Goal: Task Accomplishment & Management: Manage account settings

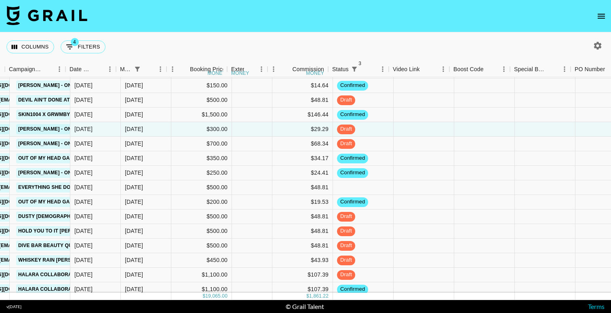
scroll to position [25, 390]
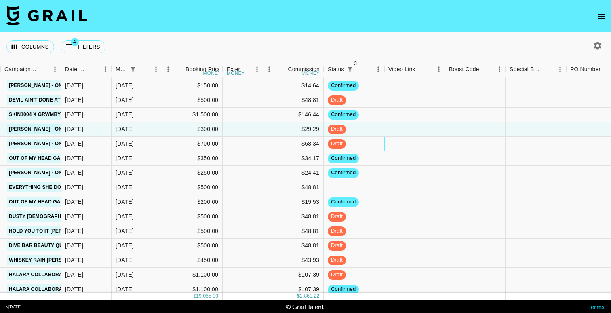
click at [395, 141] on div at bounding box center [414, 144] width 61 height 15
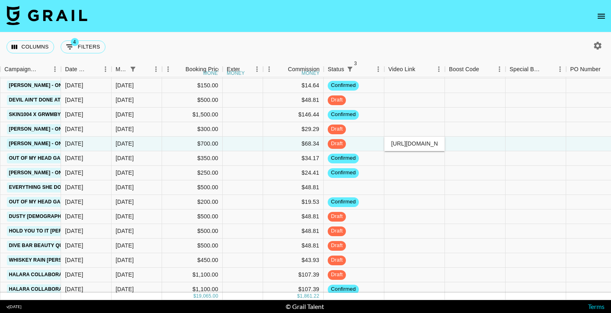
scroll to position [0, 136]
type input "[URL][DOMAIN_NAME]"
click at [465, 144] on div at bounding box center [475, 144] width 61 height 15
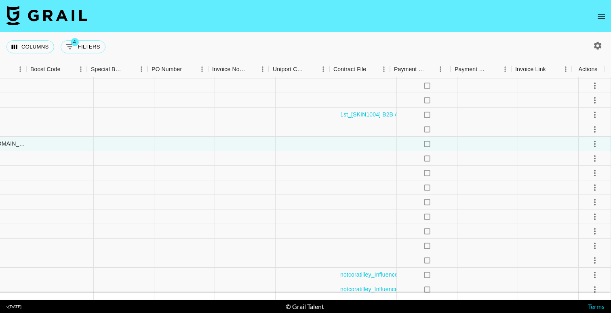
click at [590, 143] on icon "select merge strategy" at bounding box center [595, 144] width 10 height 10
click at [586, 215] on div "Approve" at bounding box center [577, 220] width 25 height 10
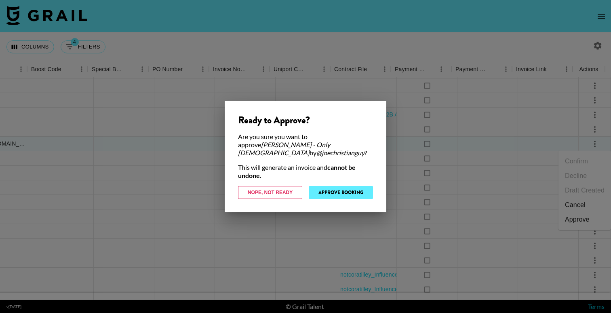
click at [355, 186] on button "Approve Booking" at bounding box center [341, 192] width 64 height 13
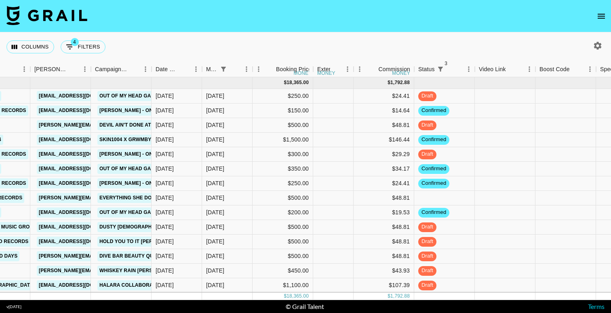
scroll to position [0, 350]
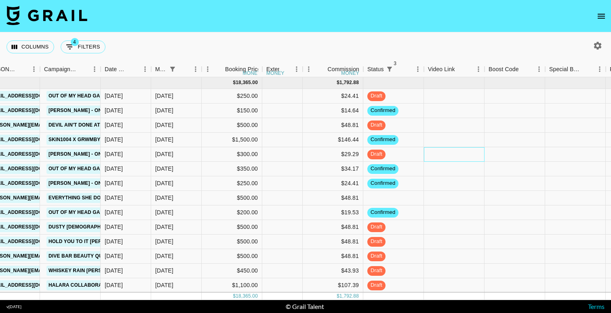
click at [471, 152] on div at bounding box center [454, 154] width 61 height 15
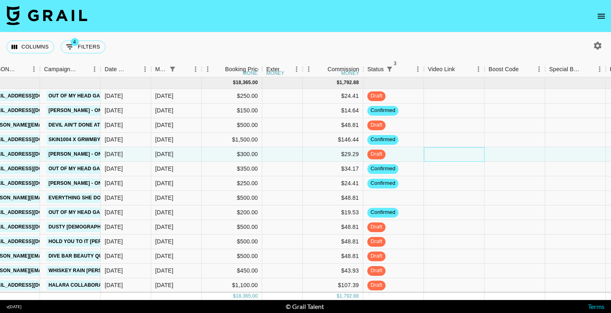
click at [471, 152] on div at bounding box center [454, 154] width 61 height 15
type input "[URL][DOMAIN_NAME]"
click at [500, 153] on div at bounding box center [515, 154] width 61 height 15
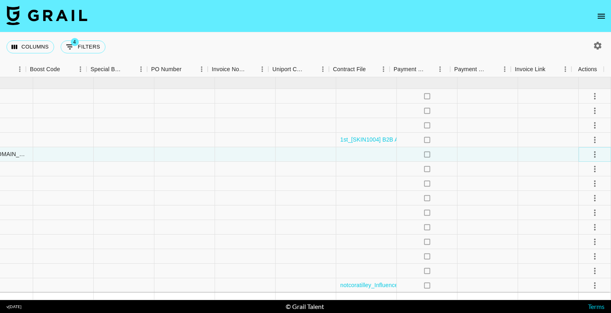
click at [594, 152] on icon "select merge strategy" at bounding box center [595, 154] width 2 height 6
click at [589, 229] on div "Approve" at bounding box center [577, 230] width 25 height 10
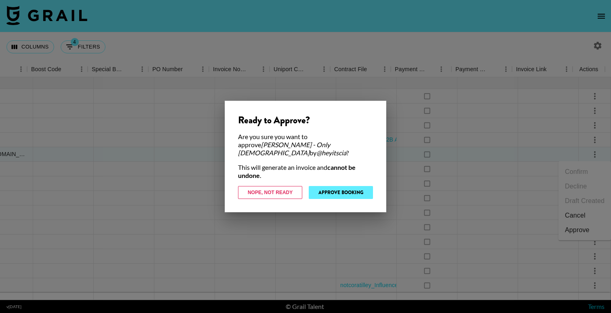
click at [352, 192] on button "Approve Booking" at bounding box center [341, 192] width 64 height 13
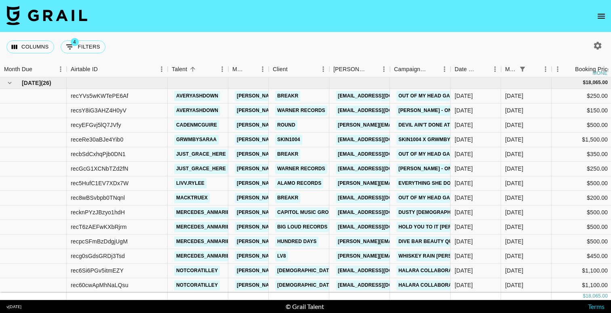
scroll to position [0, 0]
click at [81, 42] on button "4 Filters" at bounding box center [83, 46] width 45 height 13
select select "status"
select select "not"
select select "cancelled"
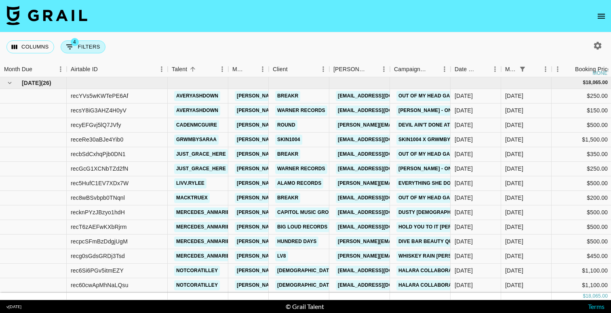
select select "status"
select select "not"
select select "declined"
select select "status"
select select "not"
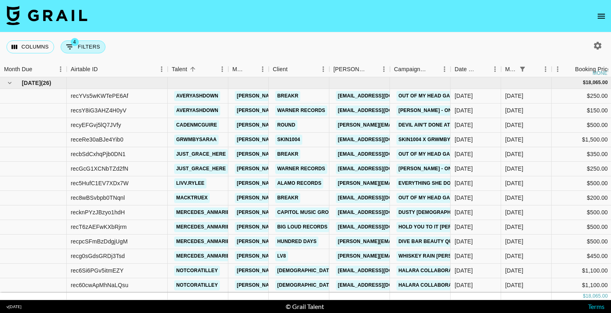
select select "approved"
select select "monthDue2"
select select "[DATE]"
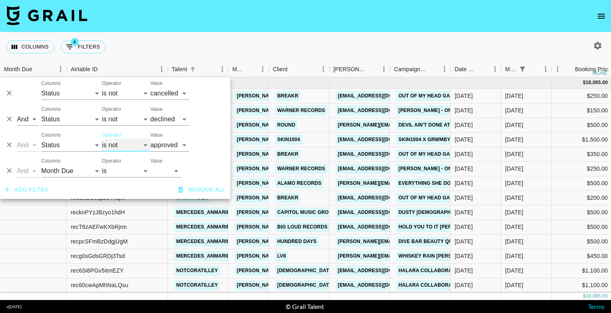
select select "is"
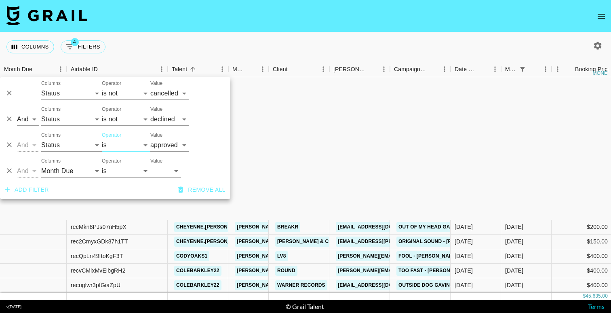
click at [165, 21] on nav at bounding box center [305, 16] width 611 height 32
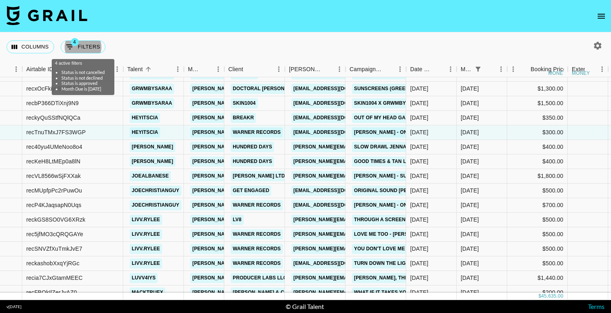
scroll to position [294, 44]
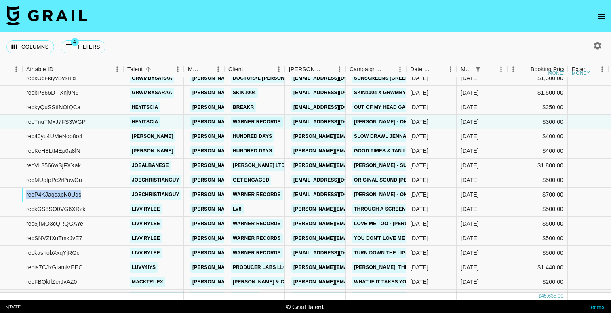
drag, startPoint x: 100, startPoint y: 193, endPoint x: 25, endPoint y: 194, distance: 74.8
click at [25, 194] on div "recP4KJaqsapN0Uqs" at bounding box center [72, 195] width 101 height 15
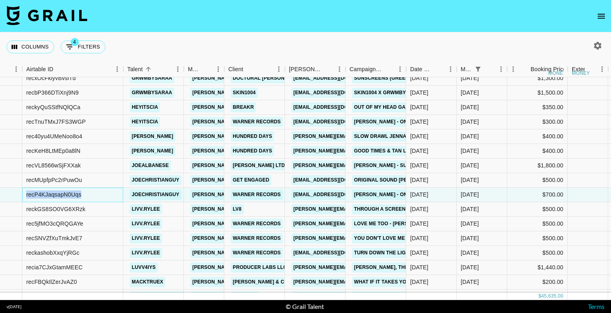
copy div "recP4KJaqsapN0Uqs"
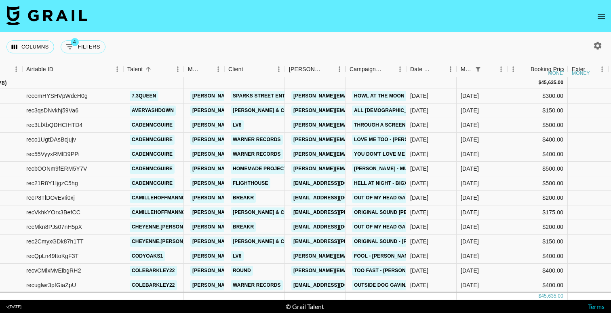
scroll to position [0, 44]
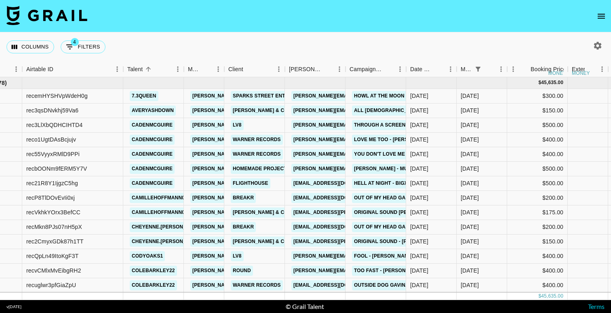
click at [144, 25] on nav at bounding box center [305, 16] width 611 height 32
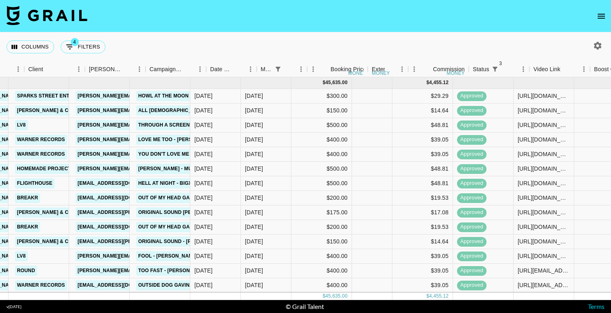
scroll to position [0, 245]
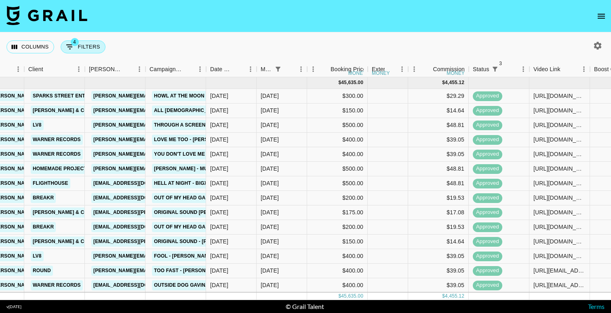
click at [89, 46] on button "4 Filters" at bounding box center [83, 46] width 45 height 13
select select "status"
select select "not"
select select "cancelled"
select select "status"
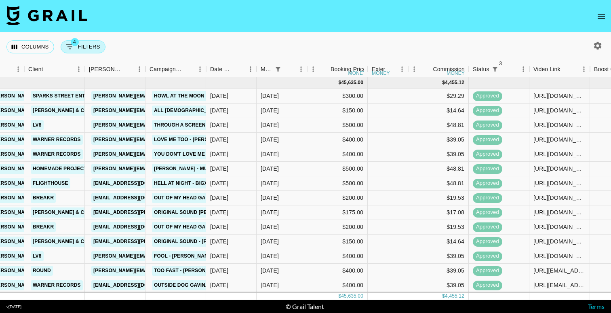
select select "not"
select select "declined"
select select "status"
select select "approved"
select select "monthDue2"
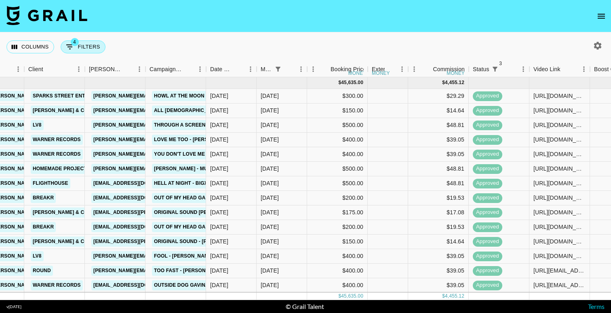
select select "[DATE]"
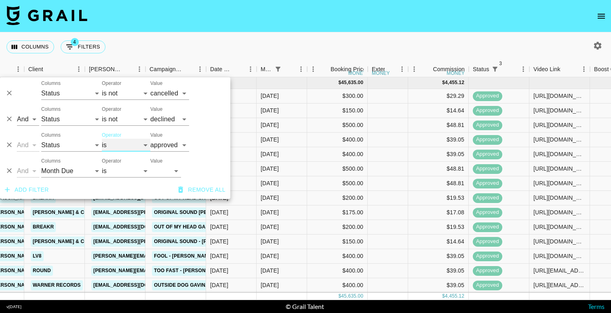
click at [112, 142] on select "is is not is any of is not any of" at bounding box center [126, 145] width 49 height 13
select select "not"
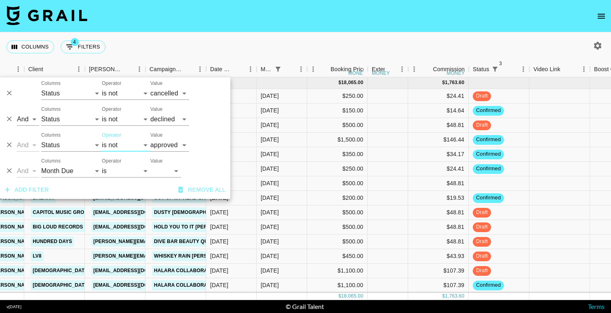
click at [221, 37] on div "Columns 4 Filters + Booking" at bounding box center [305, 46] width 611 height 29
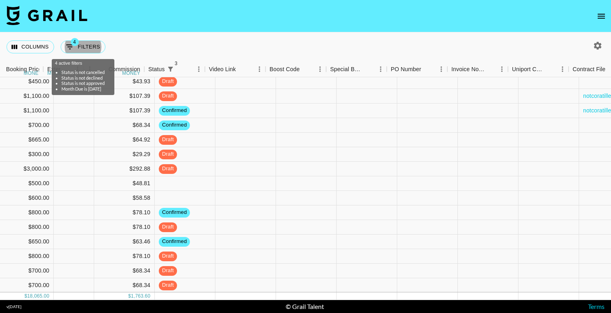
scroll to position [181, 569]
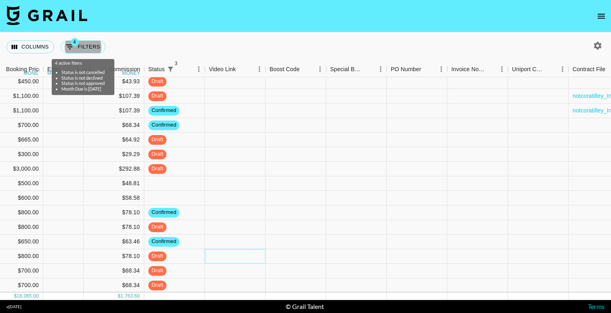
click at [248, 250] on div at bounding box center [235, 256] width 61 height 15
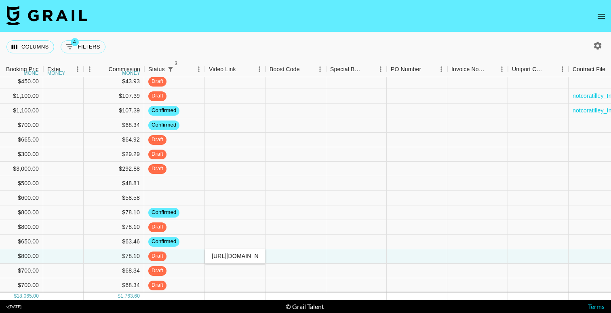
scroll to position [0, 325]
type input "[URL][DOMAIN_NAME]"
click at [287, 253] on div at bounding box center [296, 256] width 61 height 15
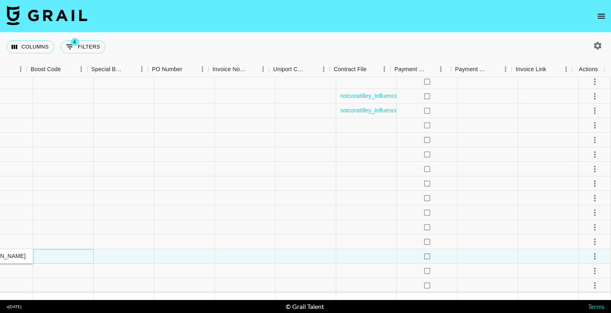
scroll to position [181, 808]
click at [541, 256] on div at bounding box center [548, 256] width 61 height 15
click at [589, 249] on button "select merge strategy" at bounding box center [595, 256] width 14 height 14
click at [585, 237] on div "Approve" at bounding box center [577, 233] width 25 height 10
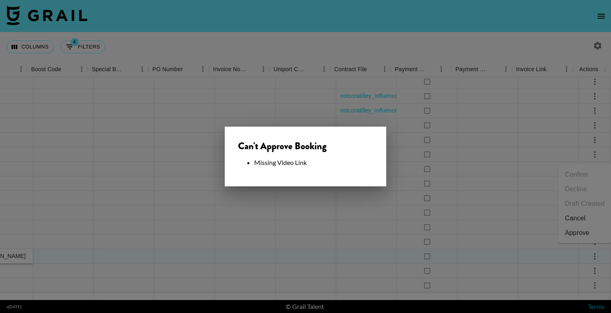
click at [330, 228] on div at bounding box center [305, 156] width 611 height 313
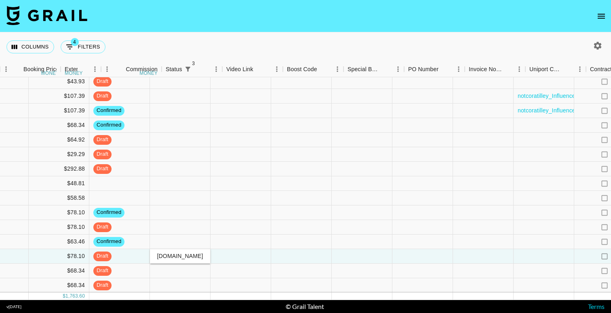
scroll to position [181, 457]
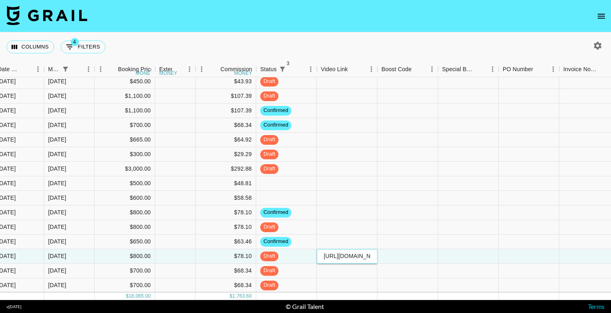
click at [350, 253] on input "[URL][DOMAIN_NAME]" at bounding box center [346, 256] width 59 height 6
click at [405, 249] on div at bounding box center [408, 256] width 61 height 15
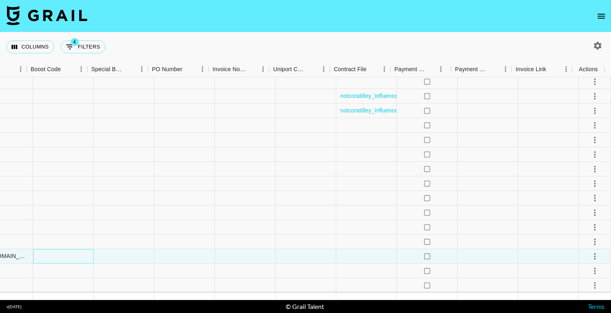
scroll to position [181, 808]
click at [590, 251] on icon "select merge strategy" at bounding box center [595, 256] width 10 height 10
click at [586, 236] on div "Approve" at bounding box center [577, 233] width 25 height 10
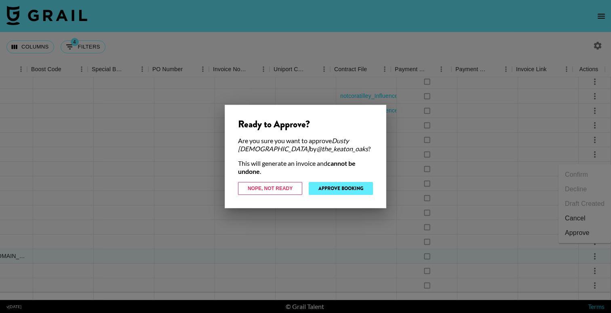
click at [362, 191] on button "Approve Booking" at bounding box center [341, 188] width 64 height 13
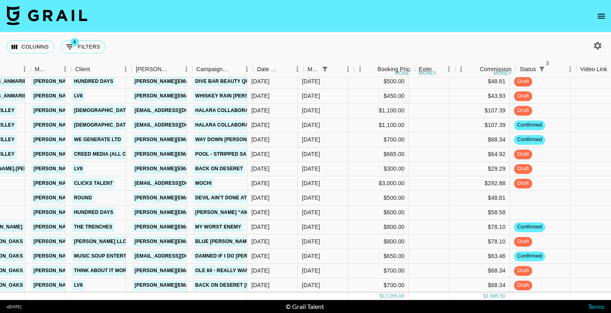
scroll to position [166, 182]
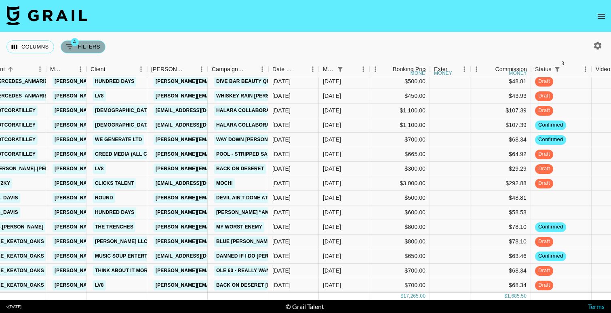
click at [90, 46] on button "4 Filters" at bounding box center [83, 46] width 45 height 13
select select "status"
select select "not"
select select "cancelled"
select select "status"
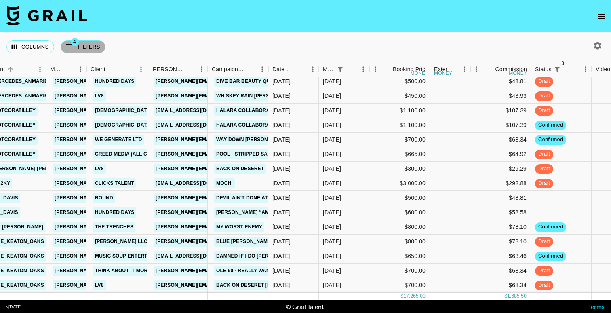
select select "not"
select select "declined"
select select "status"
select select "not"
select select "approved"
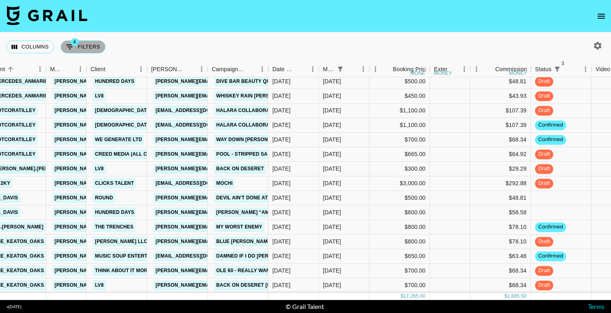
select select "monthDue2"
select select "[DATE]"
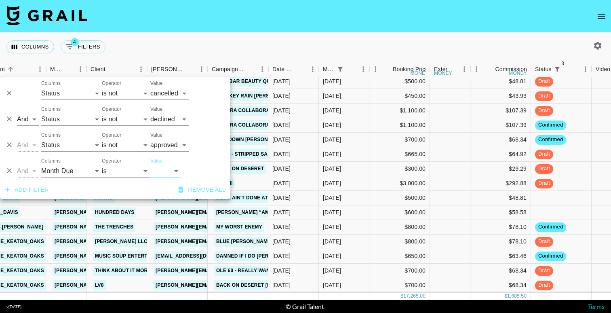
click at [134, 134] on div "Operator is is not is any of is not any of" at bounding box center [126, 141] width 49 height 19
select select "is"
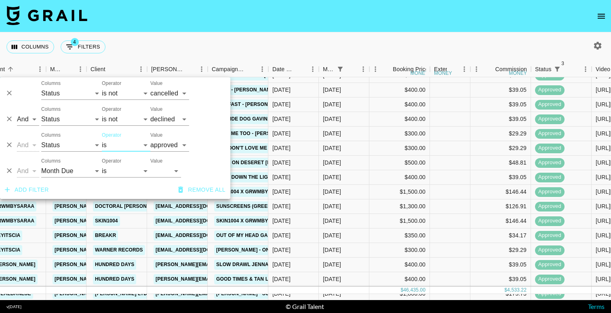
click at [158, 19] on nav at bounding box center [305, 16] width 611 height 32
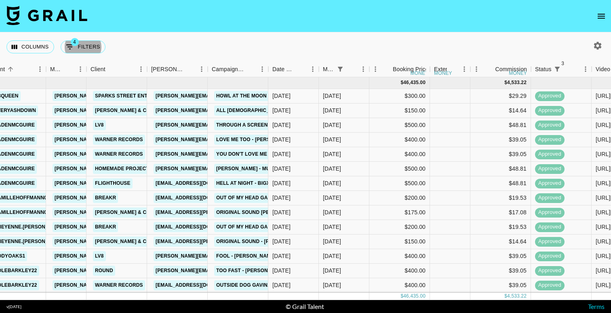
scroll to position [0, 182]
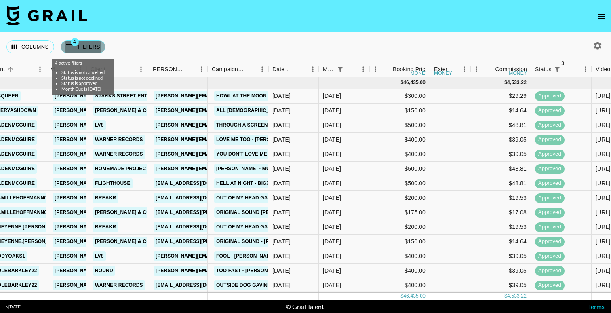
click at [91, 44] on button "4 Filters" at bounding box center [83, 46] width 45 height 13
select select "status"
select select "not"
select select "cancelled"
select select "status"
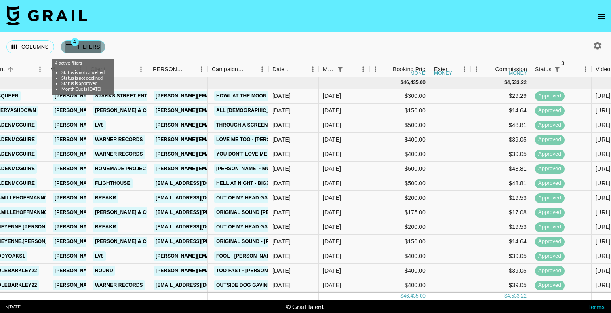
select select "not"
select select "declined"
select select "status"
select select "approved"
select select "monthDue2"
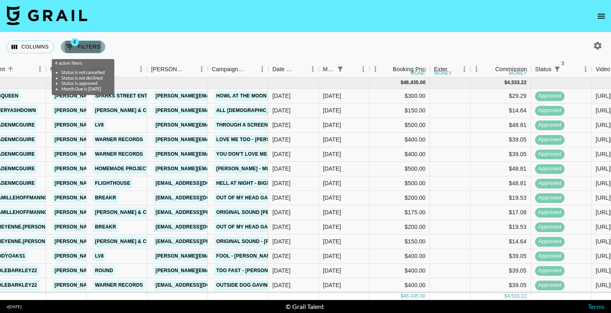
select select "[DATE]"
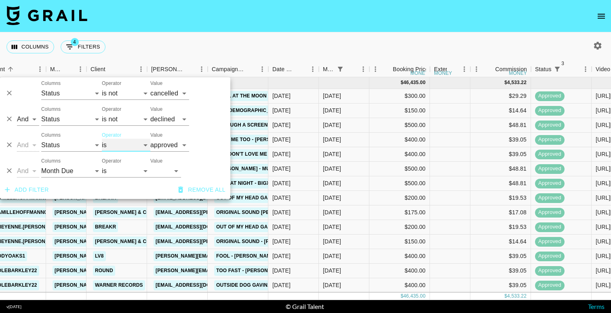
select select "not"
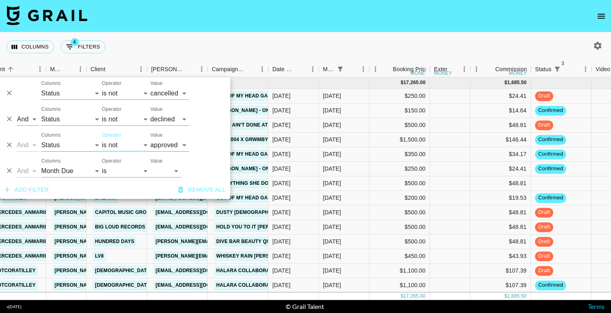
click at [187, 17] on nav at bounding box center [305, 16] width 611 height 32
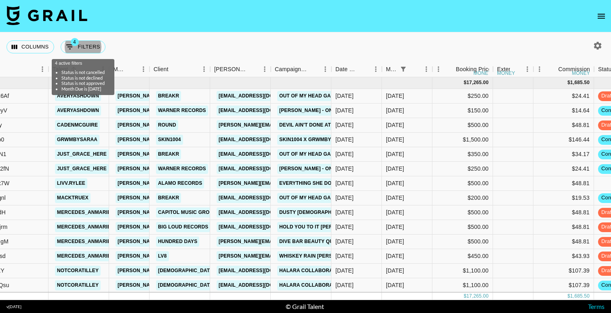
scroll to position [0, 0]
